Goal: Task Accomplishment & Management: Use online tool/utility

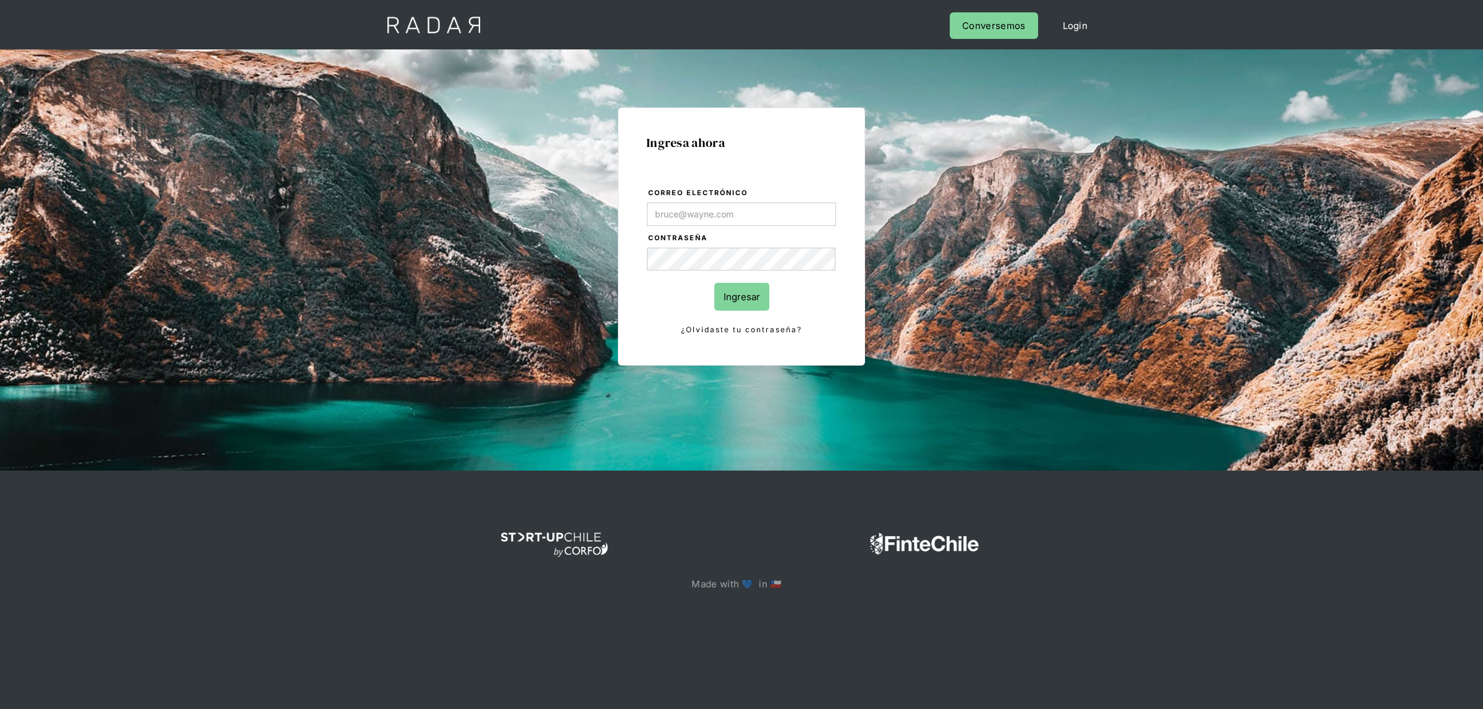
click at [720, 214] on input "Correo electrónico" at bounding box center [741, 214] width 189 height 23
type input "[EMAIL_ADDRESS][DOMAIN_NAME]"
click at [720, 289] on input "Ingresar" at bounding box center [741, 297] width 55 height 28
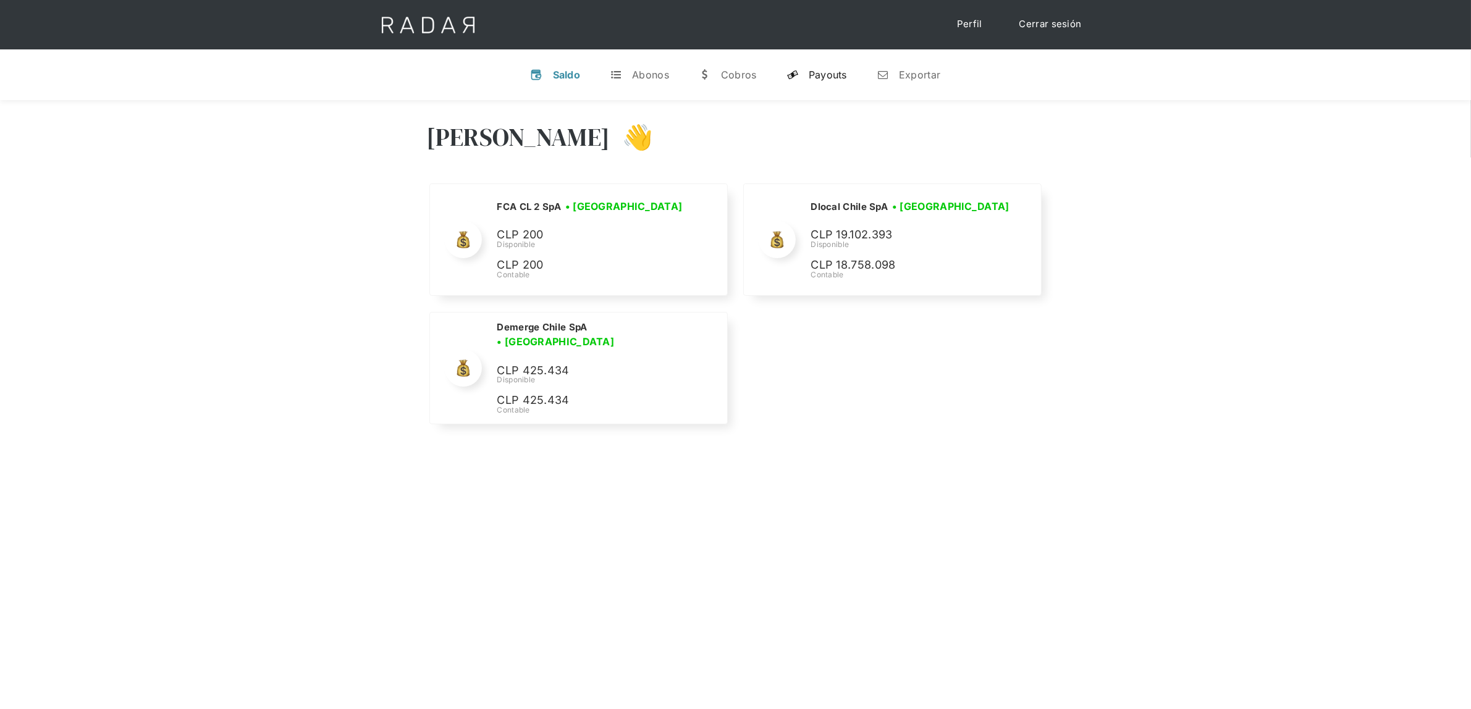
click at [832, 67] on link "y Payouts" at bounding box center [817, 75] width 80 height 32
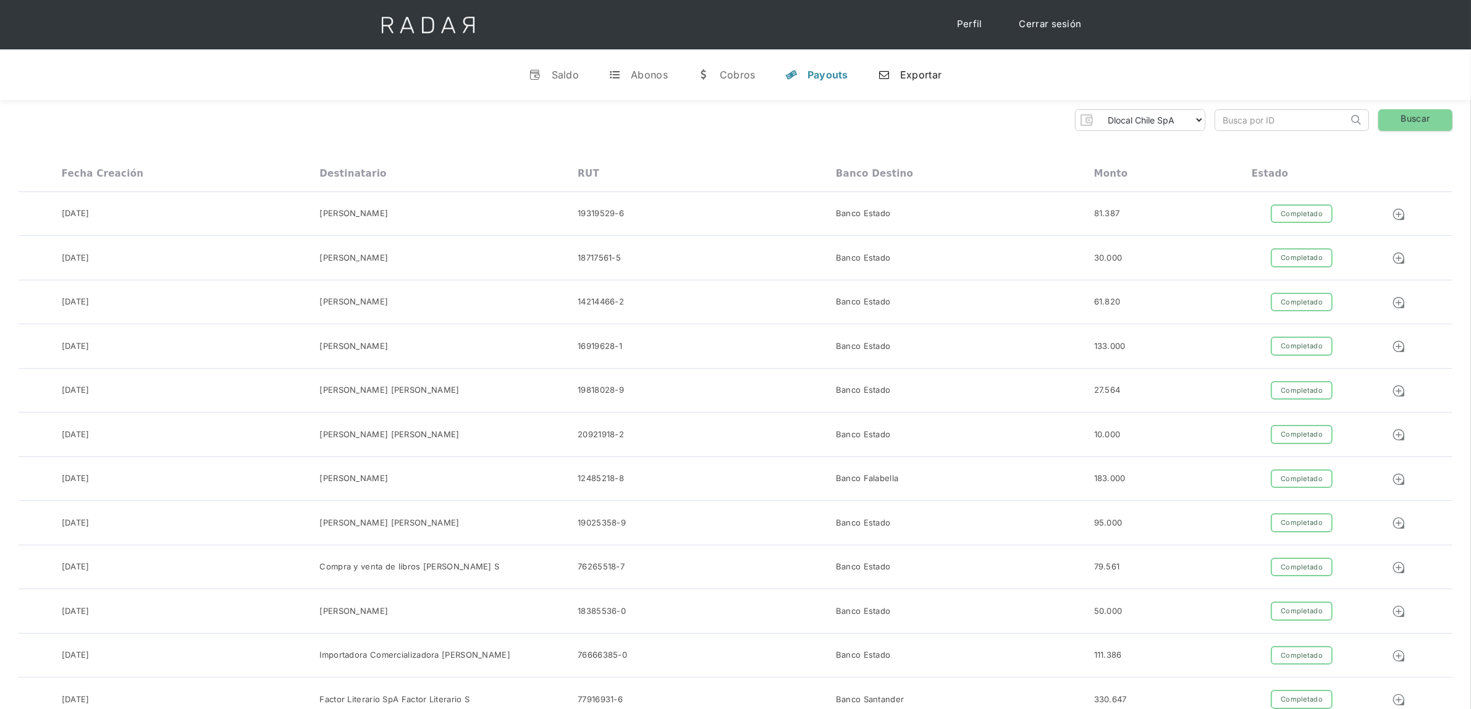
click at [890, 72] on link "n Exportar" at bounding box center [909, 75] width 83 height 32
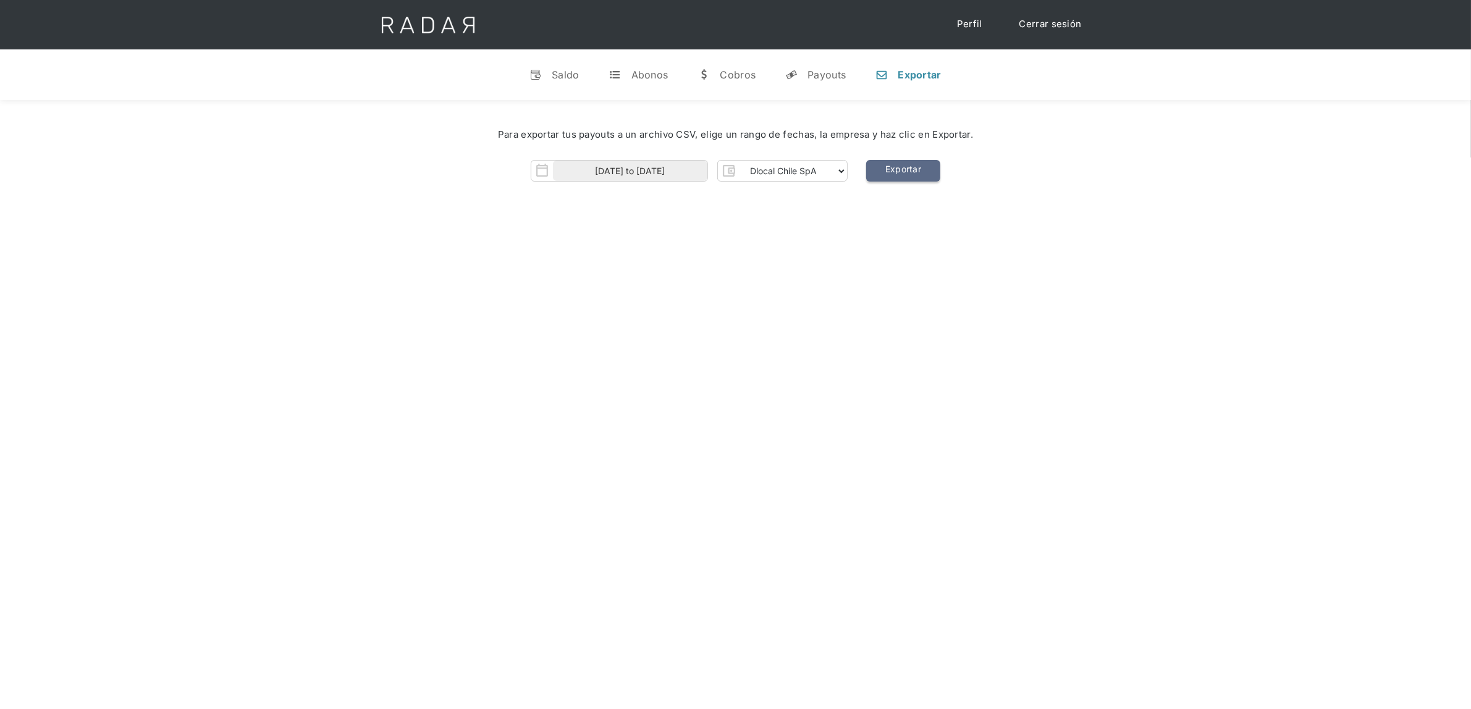
click at [903, 167] on link "Exportar" at bounding box center [903, 171] width 74 height 22
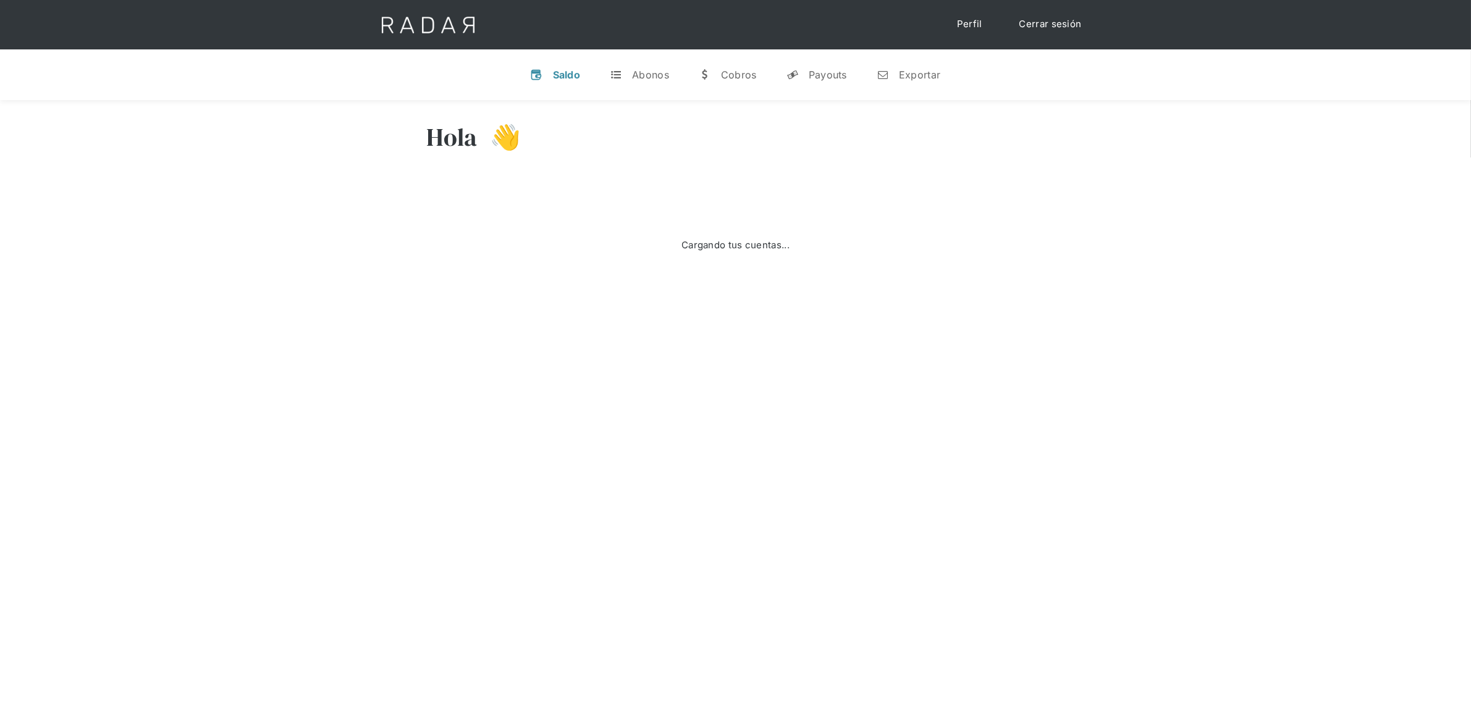
select select "dlocal"
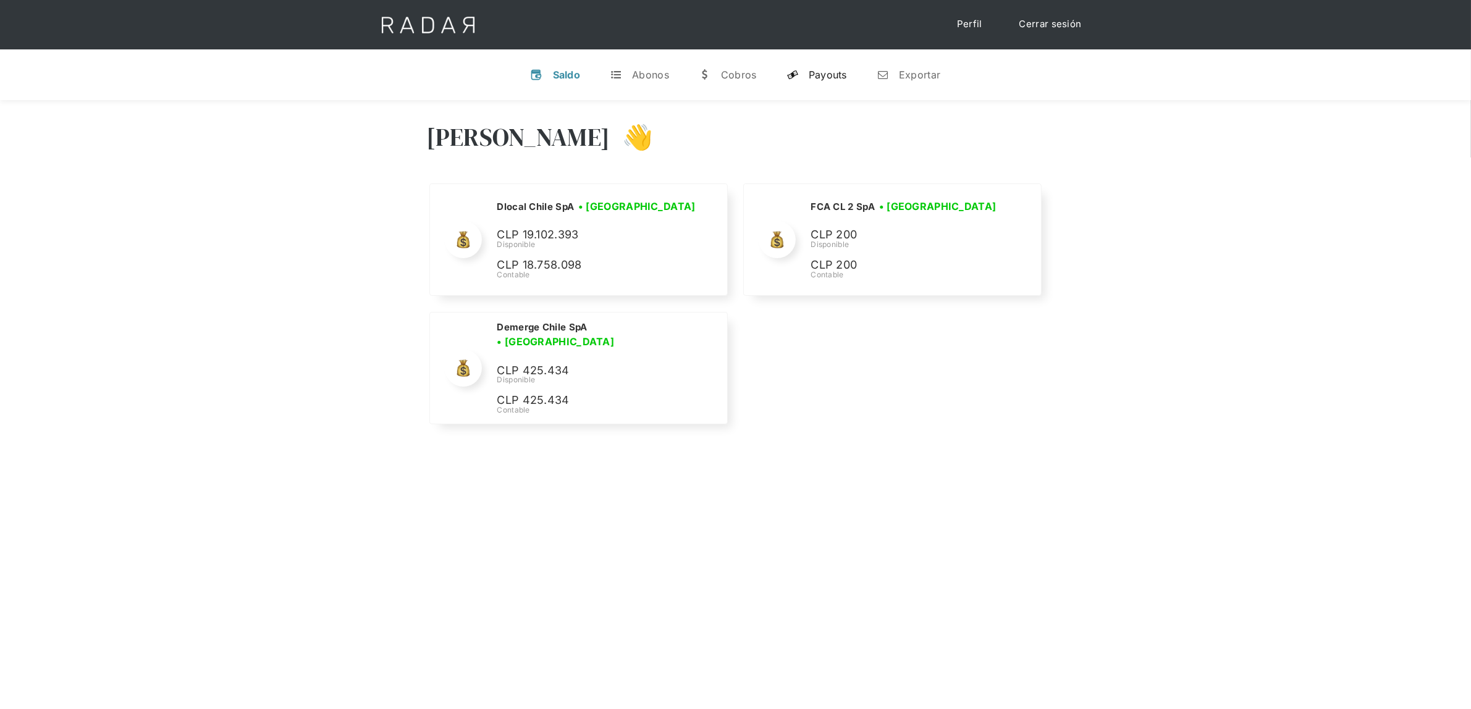
click at [826, 71] on div "Payouts" at bounding box center [828, 75] width 38 height 12
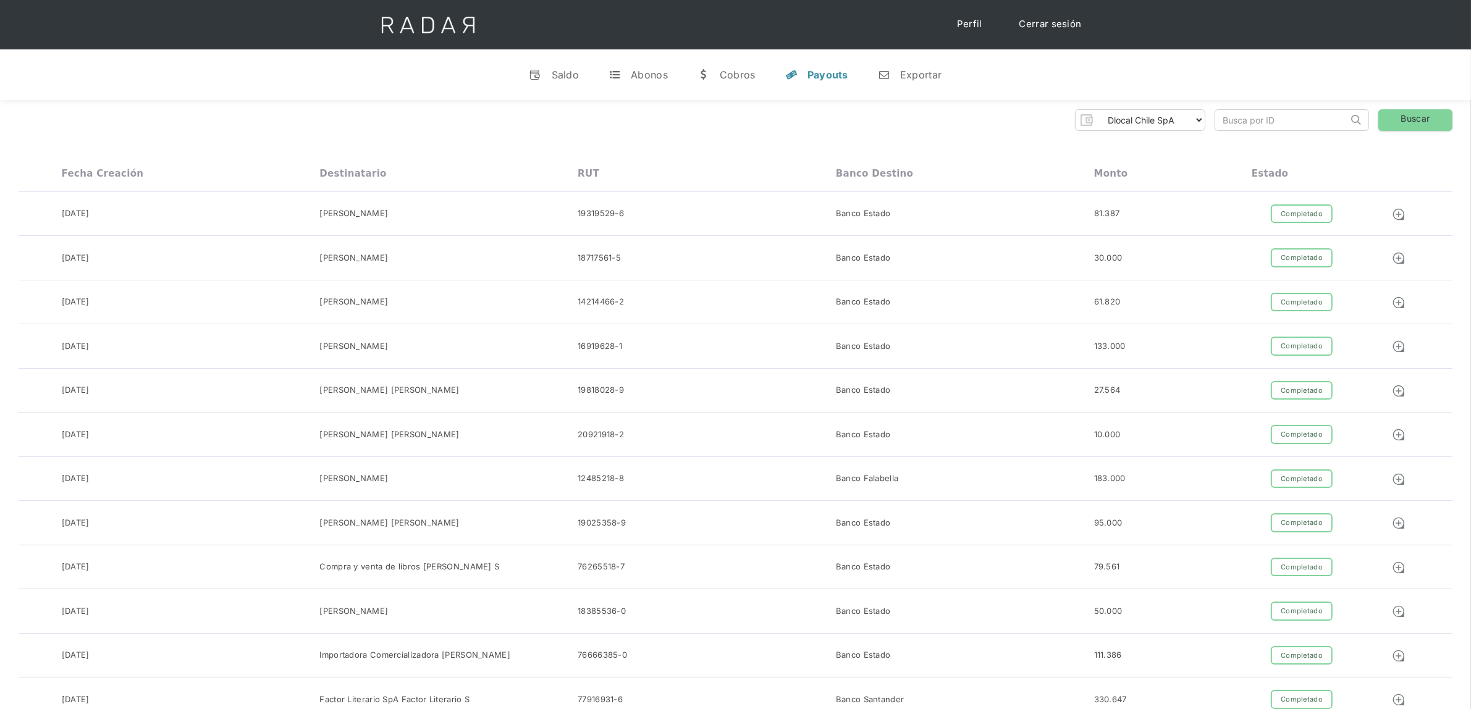
click at [1249, 119] on input "search" at bounding box center [1281, 120] width 133 height 20
paste input "535627936"
click at [1383, 119] on link "Buscar" at bounding box center [1415, 120] width 74 height 22
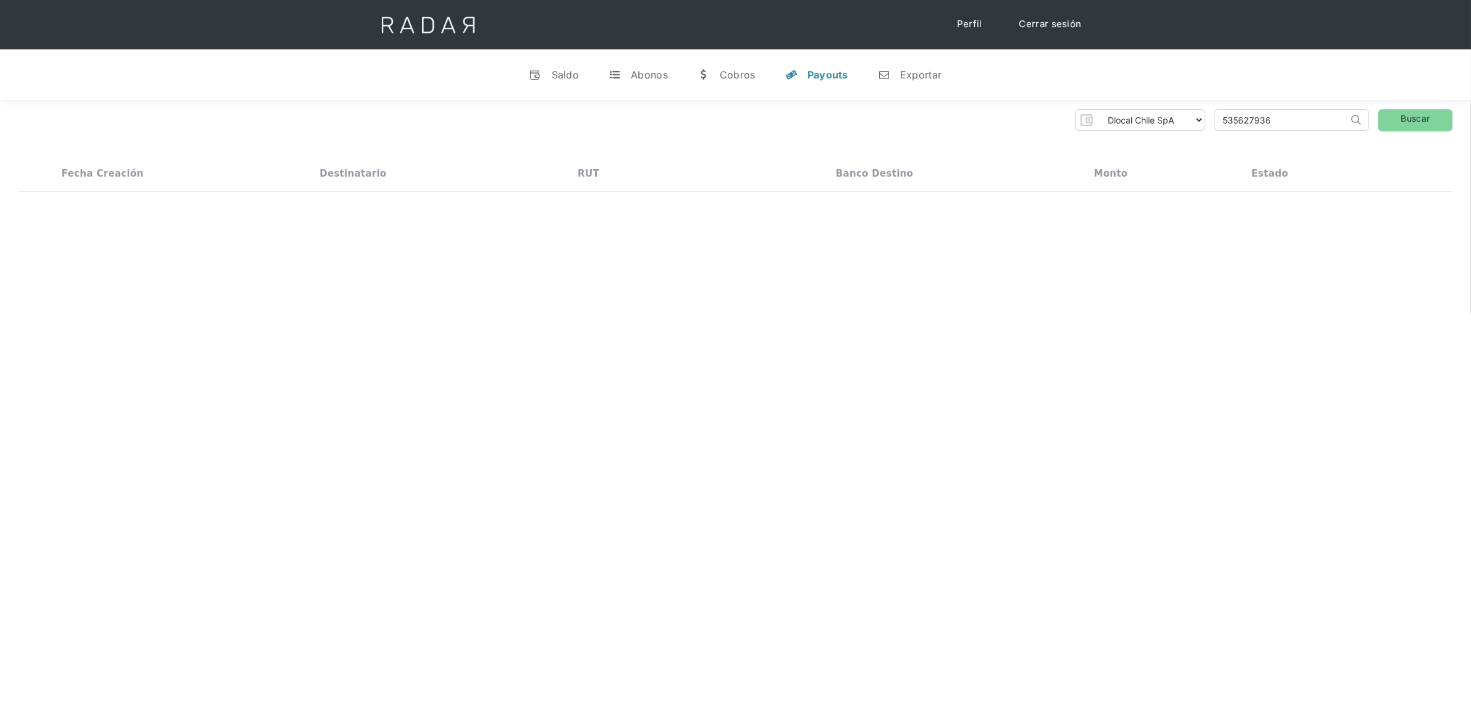
click at [1050, 148] on div "Dlocal Chile SpA Demerge Chile SpA FCA CL 2 SpA Thank you! Your submission has …" at bounding box center [735, 150] width 1471 height 101
click at [1401, 210] on img at bounding box center [1399, 215] width 14 height 14
click at [1245, 122] on input "535627936" at bounding box center [1281, 120] width 133 height 20
paste input "26004982"
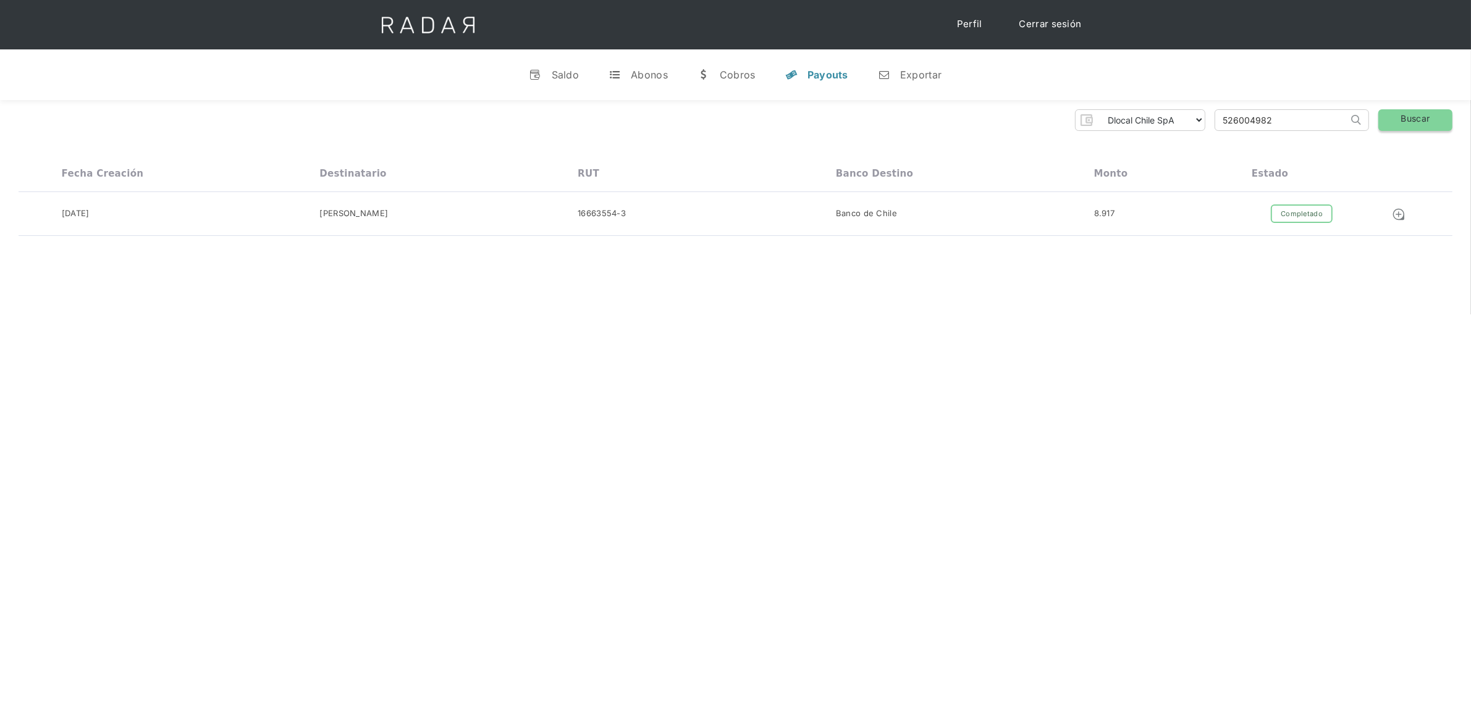
type input "526004982"
click at [1401, 112] on link "Buscar" at bounding box center [1415, 120] width 74 height 22
click at [1163, 145] on div "Dlocal Chile SpA Demerge Chile SpA FCA CL 2 SpA Thank you! Your submission has …" at bounding box center [735, 173] width 1471 height 146
click at [1165, 167] on div "Fecha creación Destinatario RUT Banco destino Monto Estado" at bounding box center [736, 174] width 1434 height 36
click at [1401, 213] on img at bounding box center [1399, 215] width 14 height 14
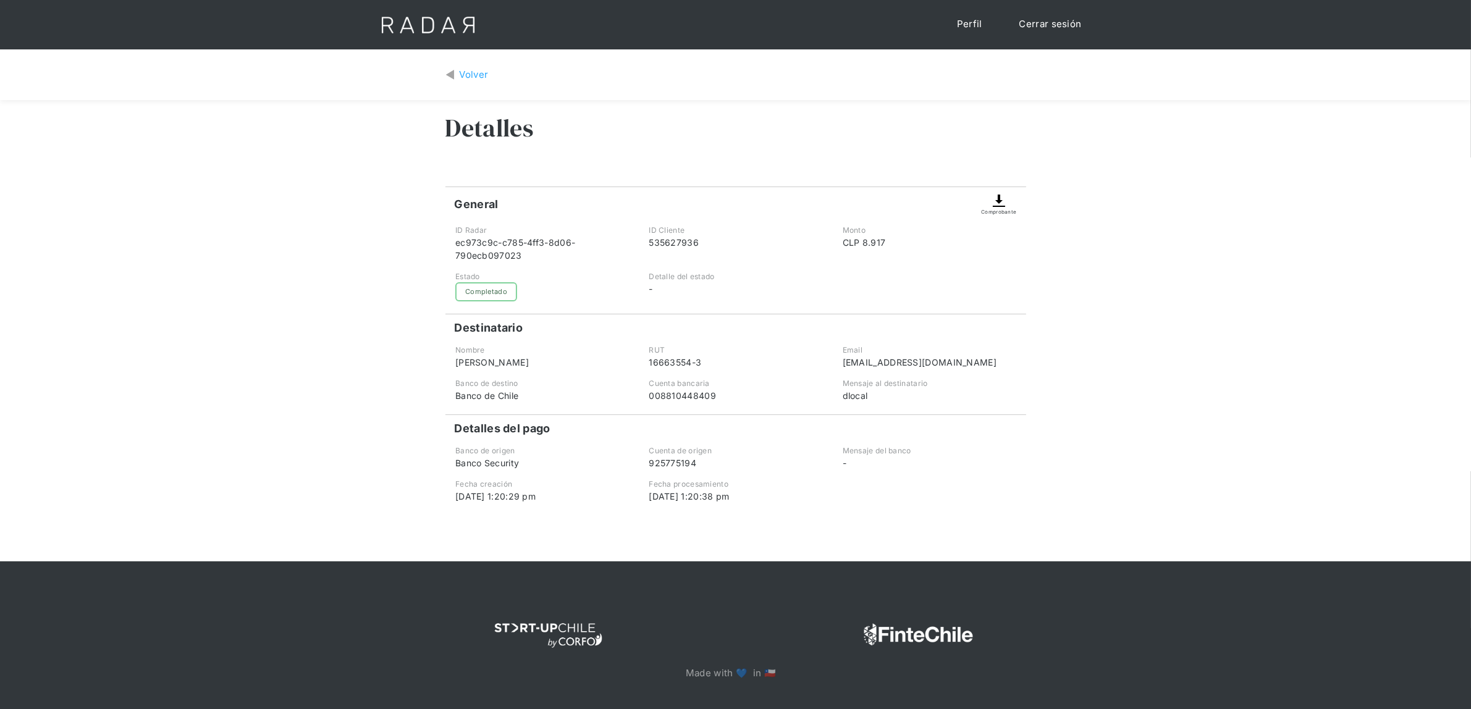
click at [1000, 204] on img at bounding box center [999, 200] width 15 height 15
click at [465, 78] on div "Volver" at bounding box center [474, 75] width 29 height 14
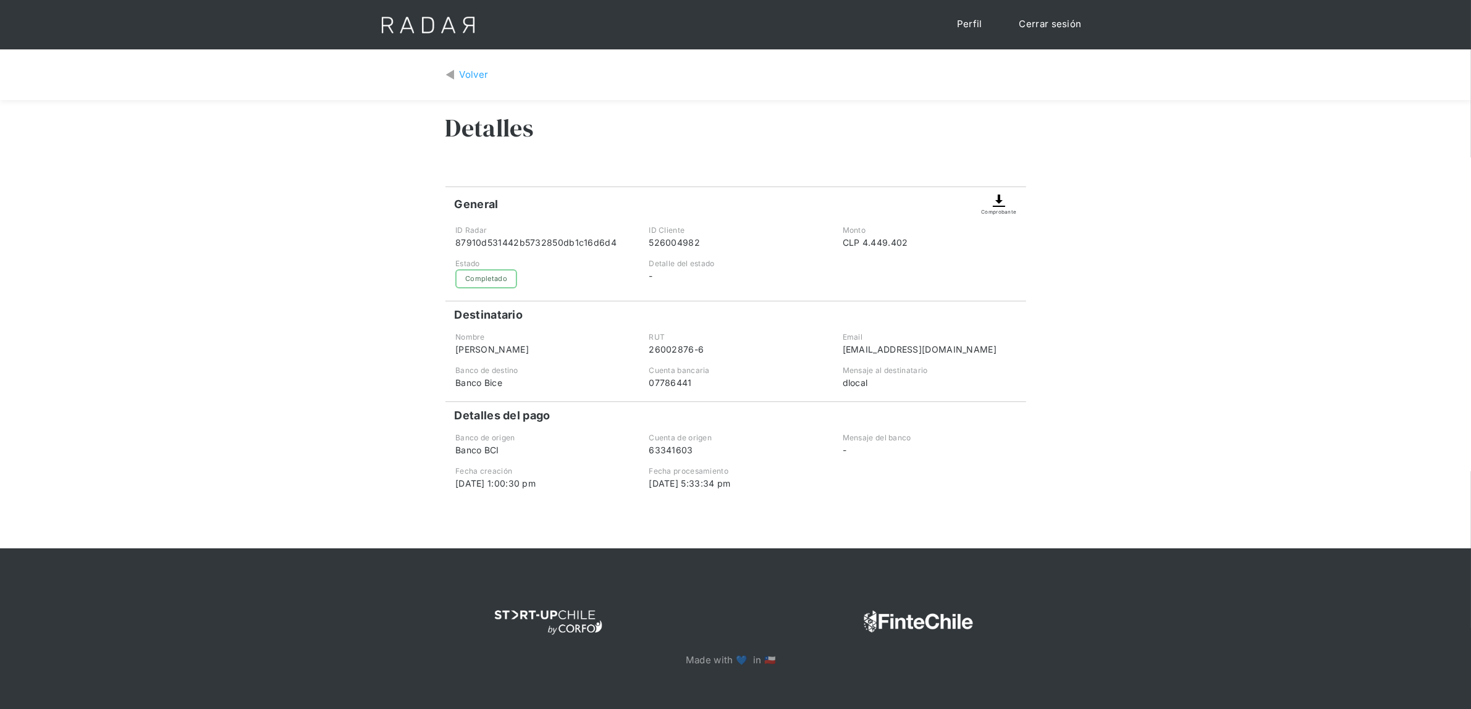
click at [996, 204] on img at bounding box center [999, 200] width 15 height 15
